Goal: Task Accomplishment & Management: Use online tool/utility

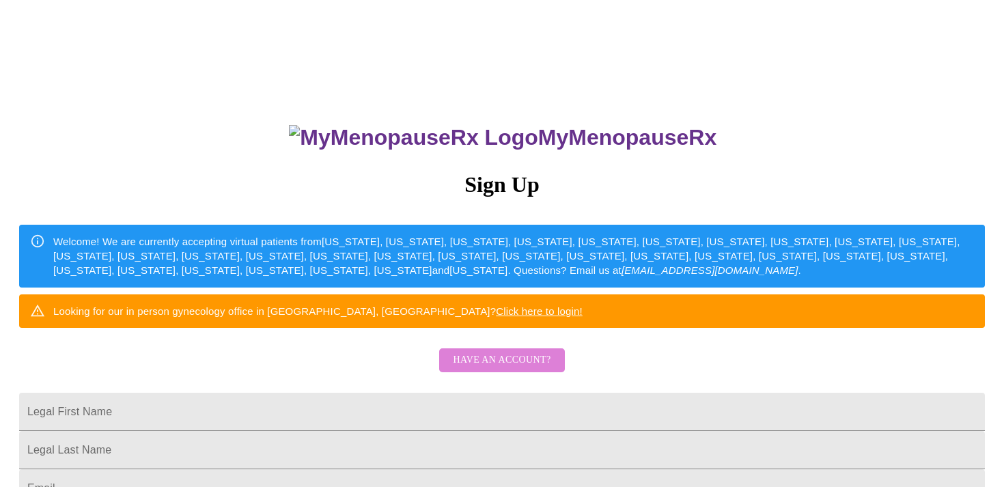
click at [517, 369] on span "Have an account?" at bounding box center [502, 360] width 98 height 17
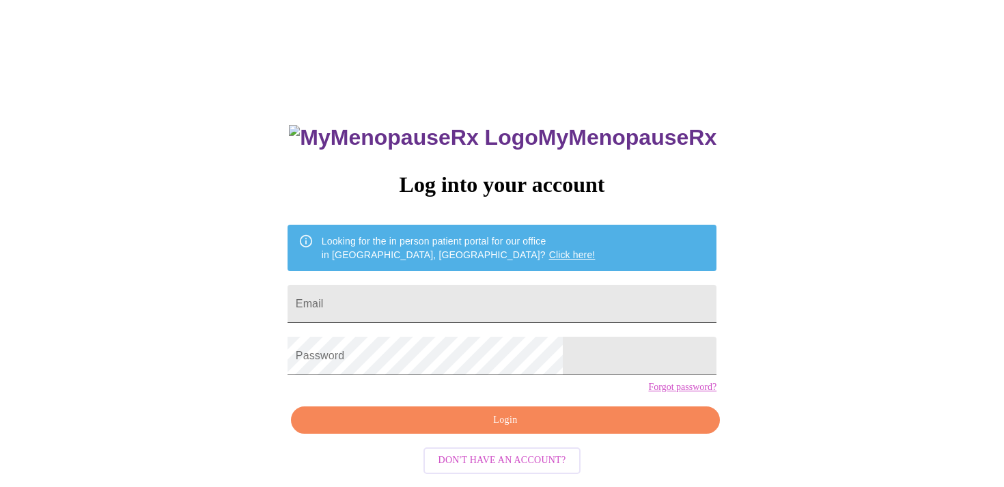
click at [473, 293] on input "Email" at bounding box center [502, 304] width 429 height 38
type input "[EMAIL_ADDRESS][DOMAIN_NAME]"
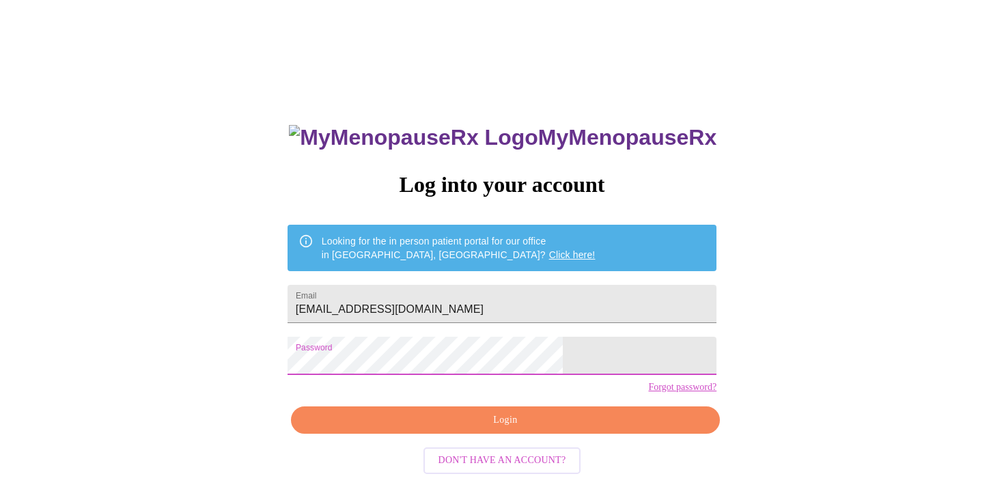
click at [540, 429] on span "Login" at bounding box center [506, 420] width 398 height 17
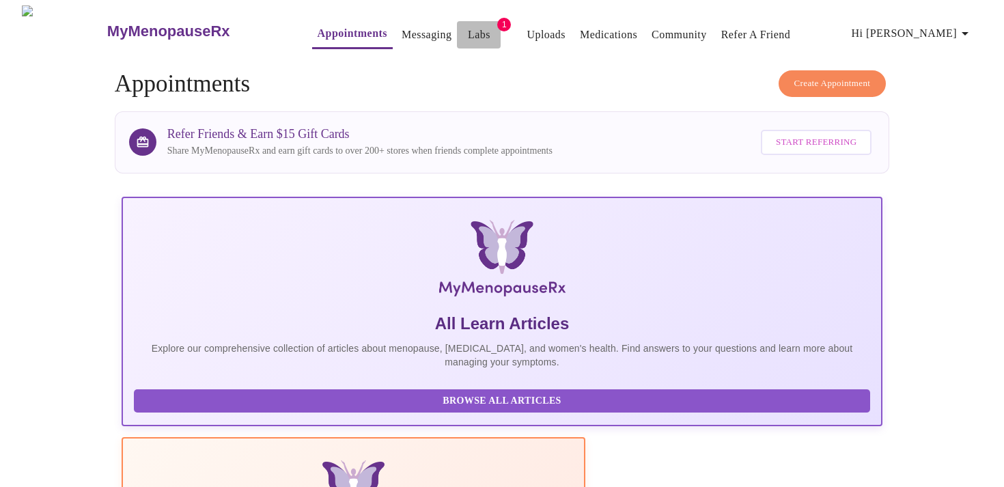
click at [468, 26] on link "Labs" at bounding box center [479, 34] width 23 height 19
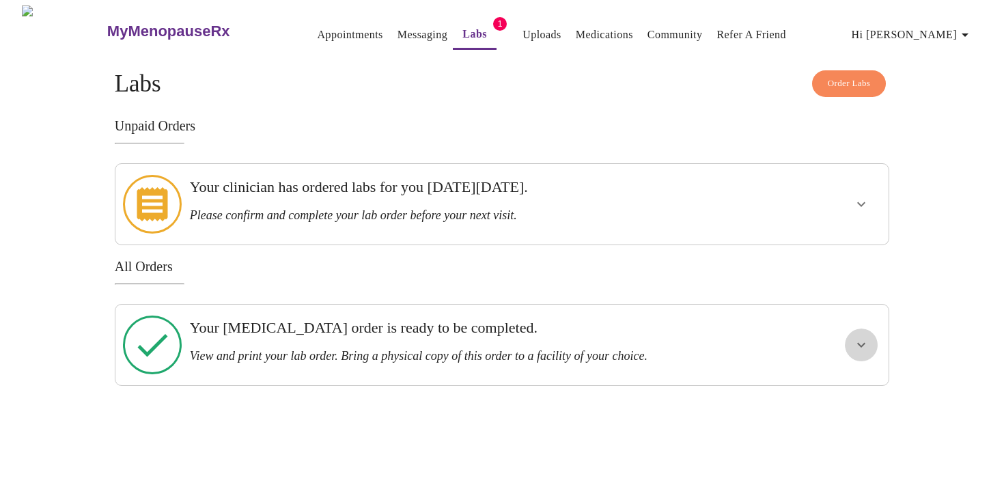
click at [864, 337] on icon "show more" at bounding box center [861, 345] width 16 height 16
click at [845, 386] on span "View Order" at bounding box center [829, 394] width 61 height 17
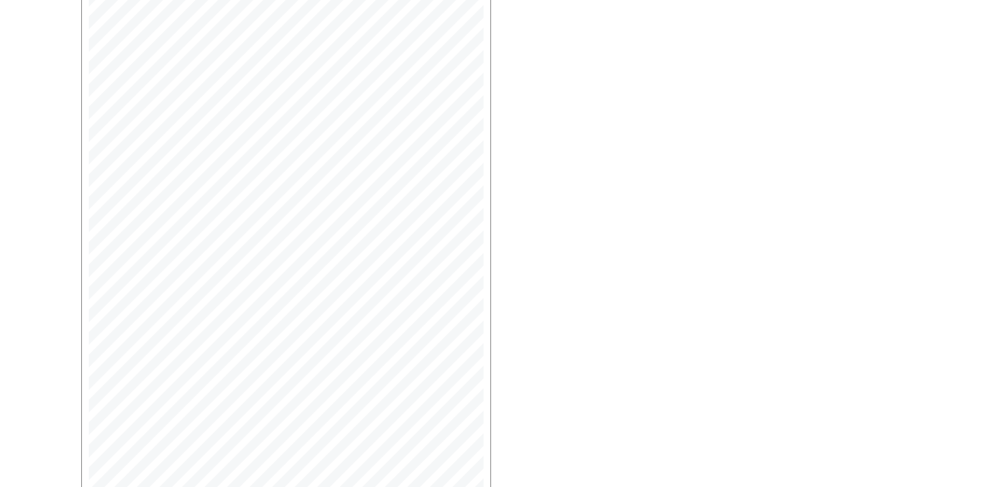
scroll to position [335, 0]
click at [127, 454] on button "Open Larger PDF" at bounding box center [144, 467] width 118 height 27
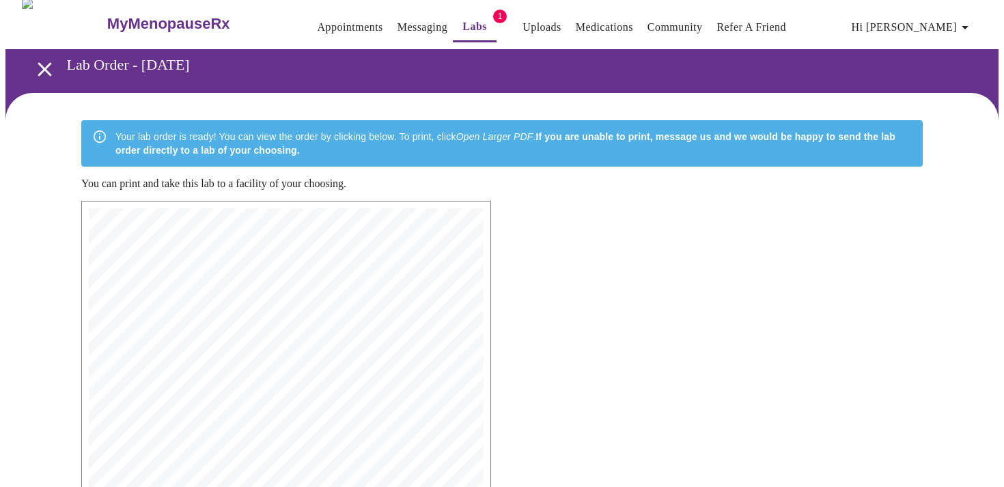
scroll to position [0, 0]
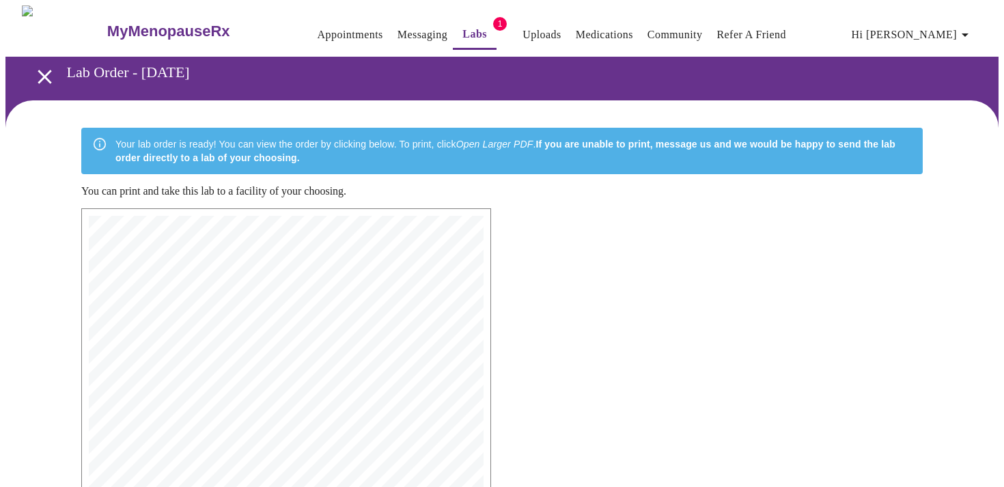
click at [463, 29] on link "Labs" at bounding box center [475, 34] width 25 height 19
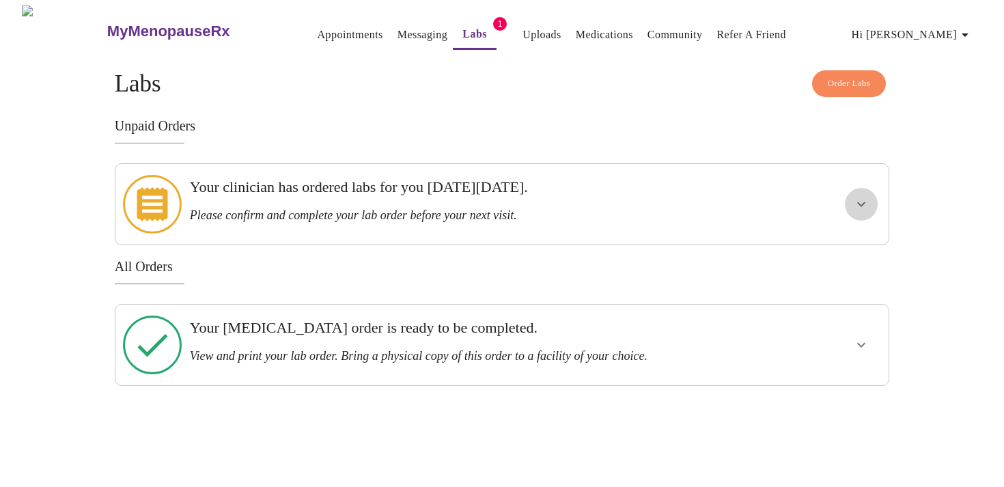
click at [866, 201] on icon "show more" at bounding box center [861, 204] width 16 height 16
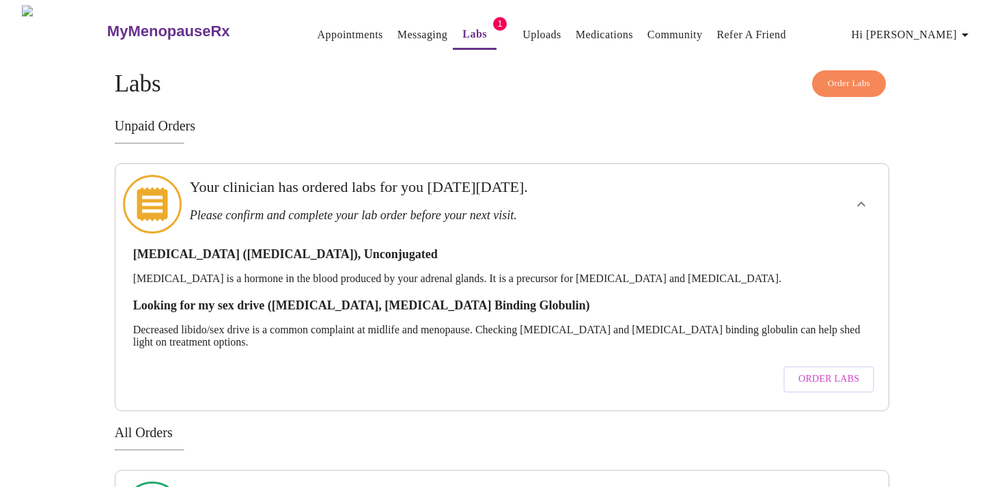
click at [836, 371] on span "Order Labs" at bounding box center [829, 379] width 61 height 17
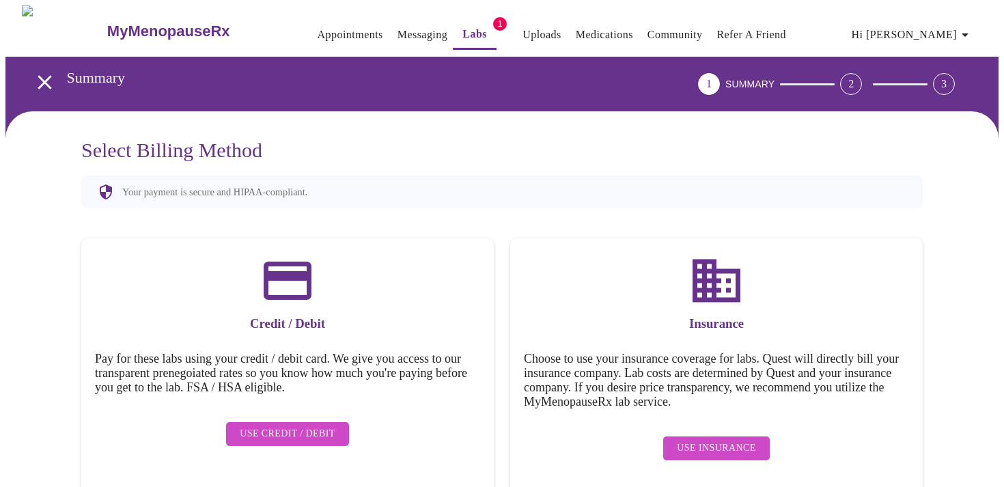
scroll to position [12, 0]
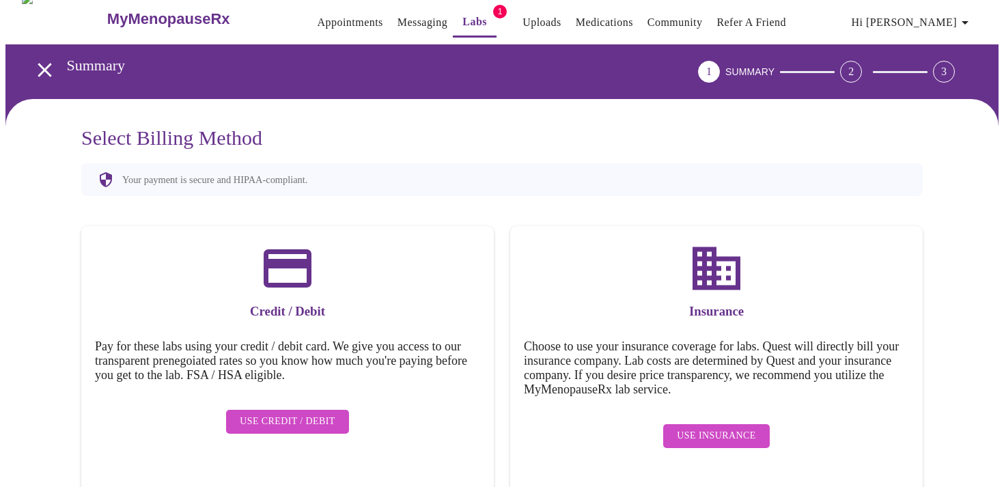
click at [728, 428] on span "Use Insurance" at bounding box center [716, 436] width 79 height 17
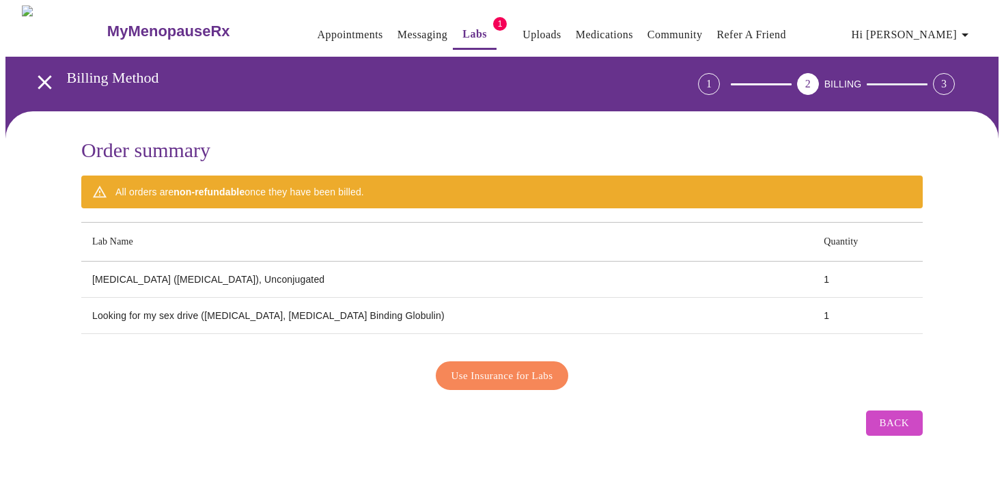
scroll to position [0, 0]
